Goal: Task Accomplishment & Management: Manage account settings

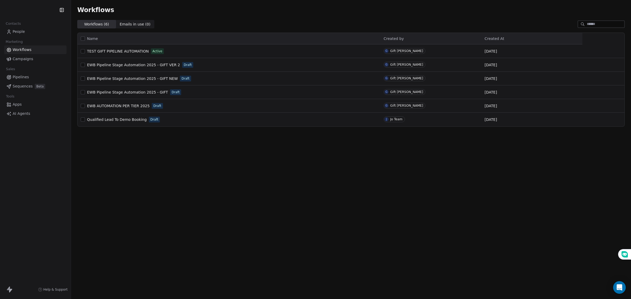
click at [34, 34] on link "People" at bounding box center [35, 31] width 62 height 9
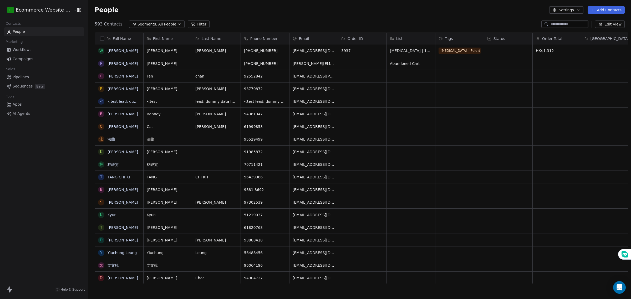
scroll to position [258, 541]
click at [608, 24] on button "Edit View" at bounding box center [610, 23] width 30 height 7
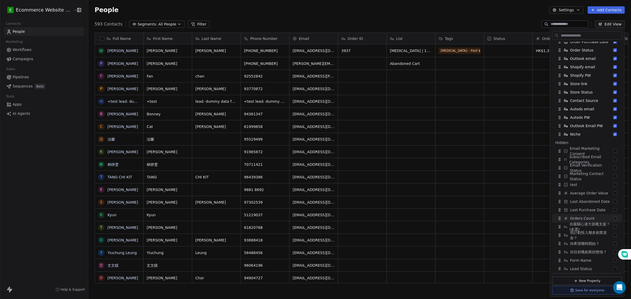
scroll to position [133, 0]
click at [613, 223] on button "Suggestions" at bounding box center [615, 224] width 4 height 4
click at [613, 233] on button "Suggestions" at bounding box center [615, 233] width 4 height 4
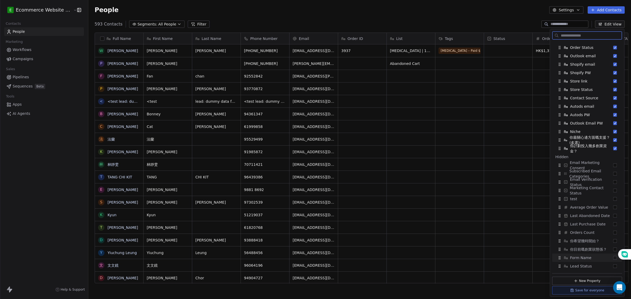
click at [613, 259] on button "Suggestions" at bounding box center [615, 258] width 4 height 4
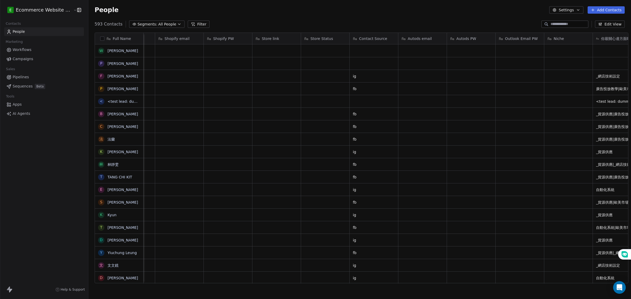
scroll to position [0, 906]
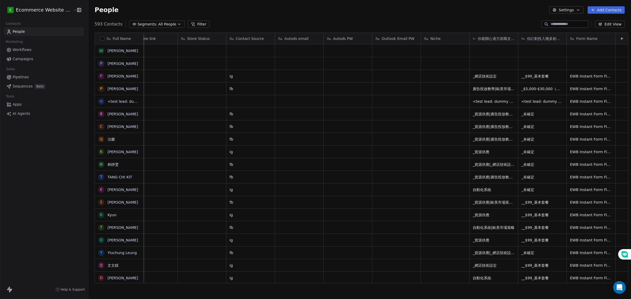
click at [486, 41] on span "你最關心邊方面嘅支援？ (多選)" at bounding box center [495, 38] width 37 height 5
click at [367, 81] on html "E Ecommerce Website Builder Contacts People Marketing Workflows Campaigns Sales…" at bounding box center [315, 149] width 631 height 299
click at [479, 38] on span "你最關心邊方面嘅支援？ (多選)" at bounding box center [495, 38] width 37 height 5
drag, startPoint x: 479, startPoint y: 38, endPoint x: 333, endPoint y: 37, distance: 145.8
click at [333, 37] on html "E Ecommerce Website Builder Contacts People Marketing Workflows Campaigns Sales…" at bounding box center [315, 149] width 631 height 299
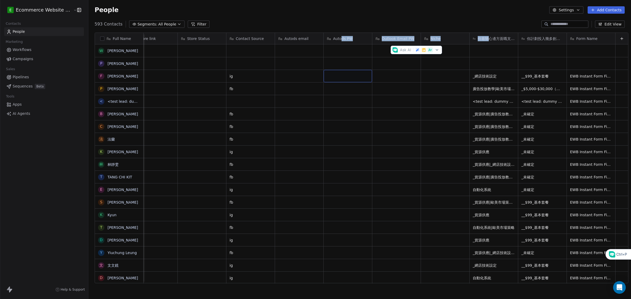
click at [471, 42] on div "你最關心邊方面嘅支援？ (多選)" at bounding box center [493, 38] width 48 height 11
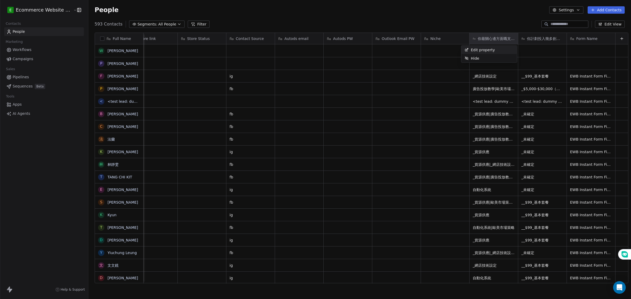
click at [478, 40] on html "E Ecommerce Website Builder Contacts People Marketing Workflows Campaigns Sales…" at bounding box center [315, 149] width 631 height 299
click at [481, 42] on div "你最關心邊方面嘅支援？ (多選)" at bounding box center [493, 38] width 48 height 11
drag, startPoint x: 482, startPoint y: 41, endPoint x: 448, endPoint y: 42, distance: 33.6
click at [448, 42] on html "E Ecommerce Website Builder Contacts People Marketing Workflows Campaigns Sales…" at bounding box center [315, 149] width 631 height 299
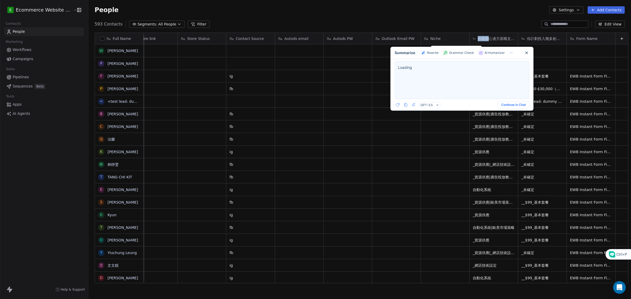
click at [460, 33] on div at bounding box center [315, 149] width 631 height 299
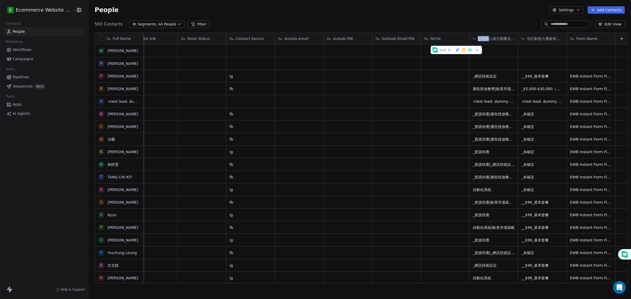
click at [469, 38] on div "你最關心邊方面嘅支援？ (多選)" at bounding box center [493, 38] width 48 height 11
drag, startPoint x: 460, startPoint y: 38, endPoint x: 444, endPoint y: 39, distance: 16.0
click at [444, 39] on html "E Ecommerce Website Builder Contacts People Marketing Workflows Campaigns Sales…" at bounding box center [315, 149] width 631 height 299
